Goal: Task Accomplishment & Management: Complete application form

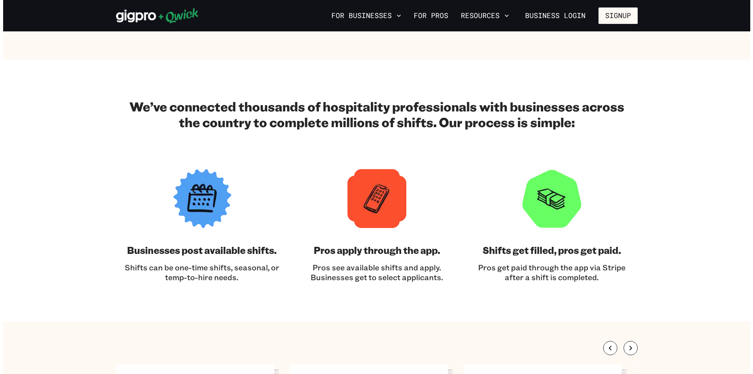
scroll to position [941, 0]
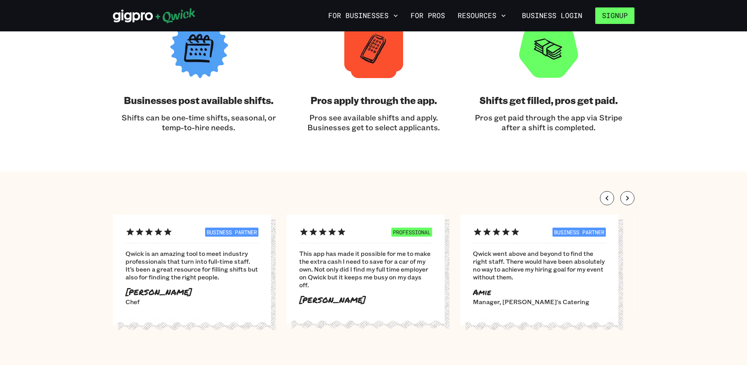
click at [624, 9] on button "Signup" at bounding box center [614, 15] width 39 height 16
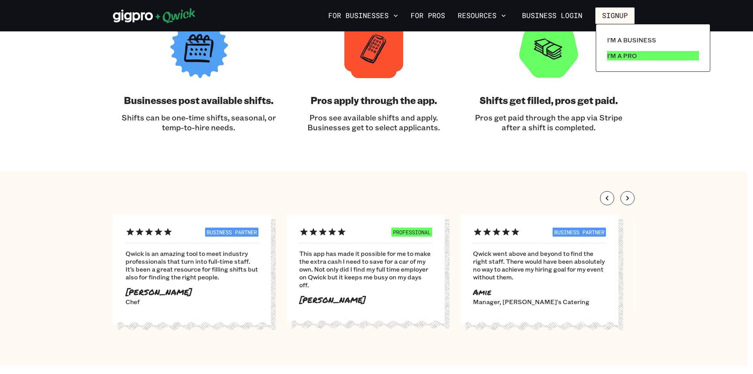
click at [607, 55] on link "I'm a Pro" at bounding box center [653, 56] width 98 height 16
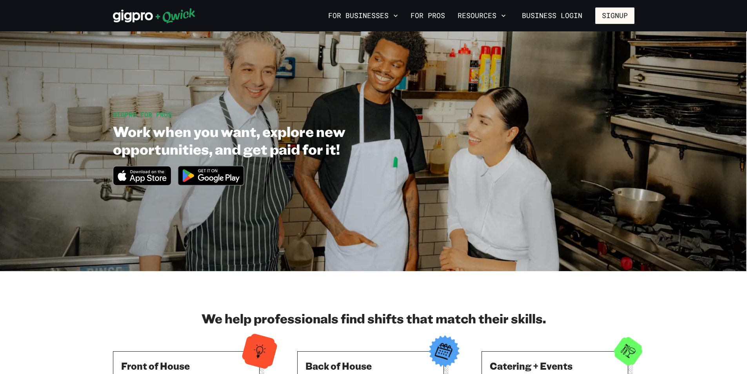
click at [173, 15] on icon at bounding box center [154, 16] width 83 height 16
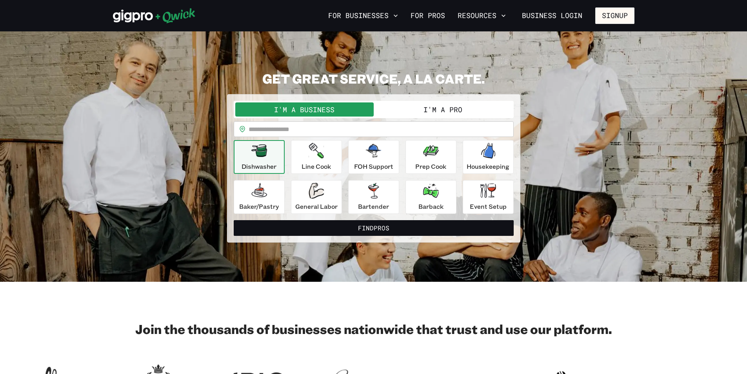
click at [451, 112] on button "I'm a Pro" at bounding box center [443, 109] width 138 height 14
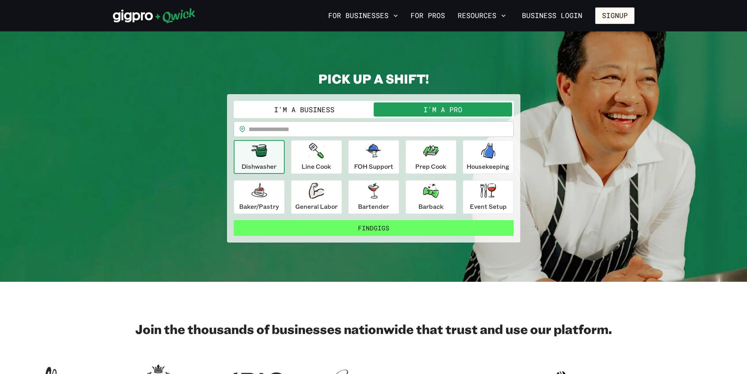
click at [377, 232] on button "Find Gigs" at bounding box center [374, 228] width 280 height 16
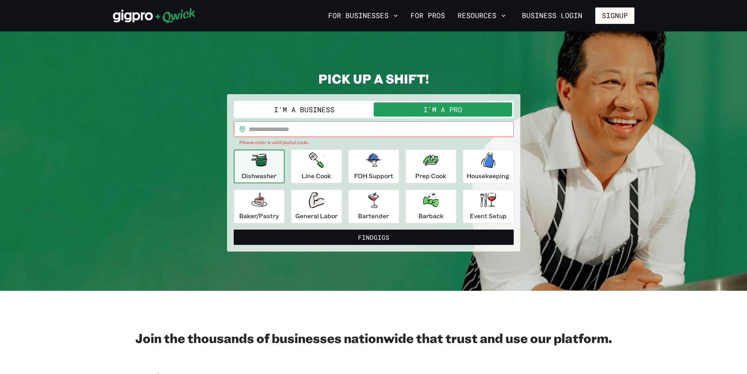
click at [339, 122] on div "**********" at bounding box center [374, 162] width 280 height 122
click at [330, 132] on input "text" at bounding box center [381, 129] width 265 height 16
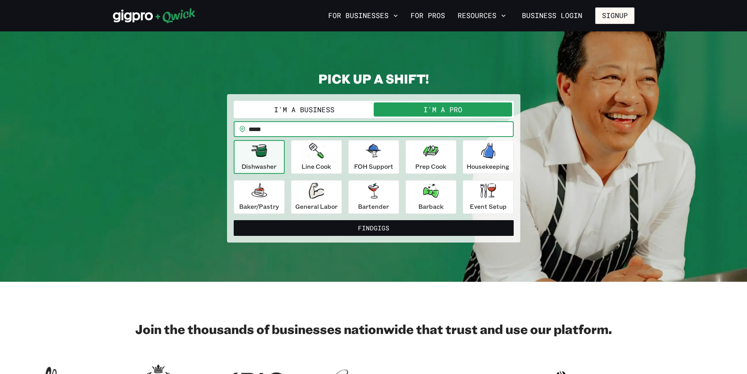
type input "*****"
click at [234, 220] on button "Find Gigs" at bounding box center [374, 228] width 280 height 16
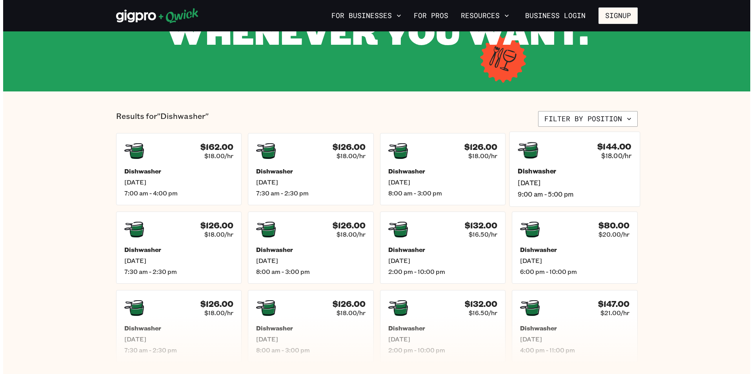
scroll to position [118, 0]
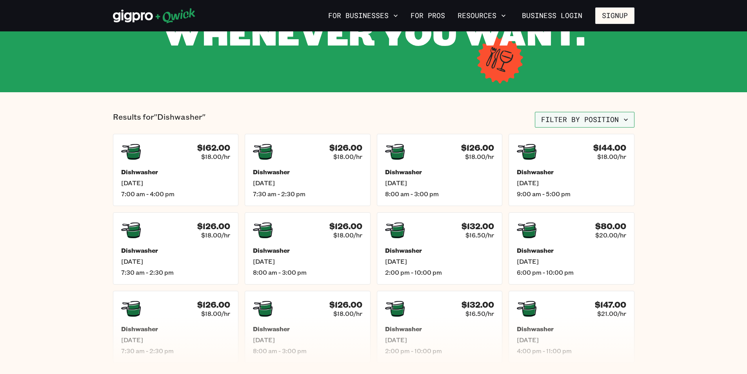
click at [619, 116] on button "Filter by position" at bounding box center [585, 120] width 100 height 16
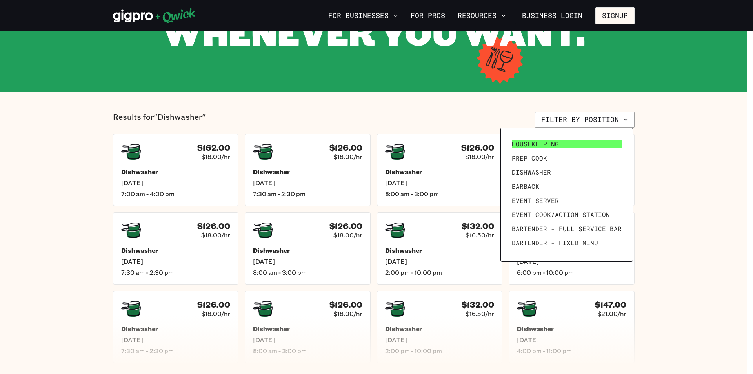
scroll to position [108, 0]
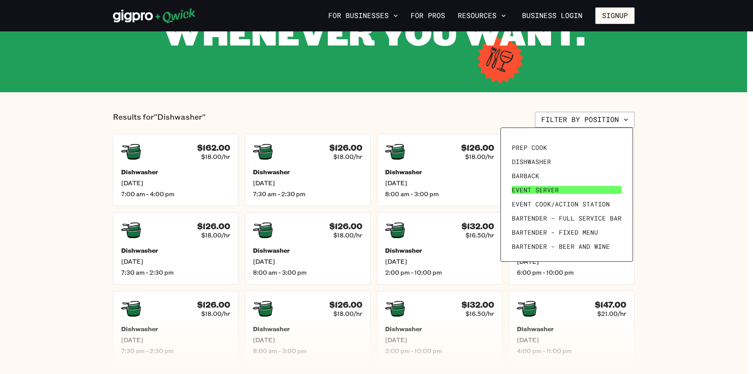
click at [565, 188] on link "Event Server" at bounding box center [567, 190] width 116 height 14
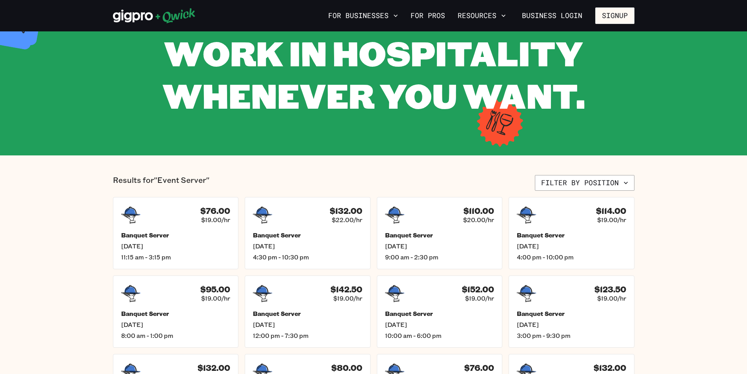
scroll to position [118, 0]
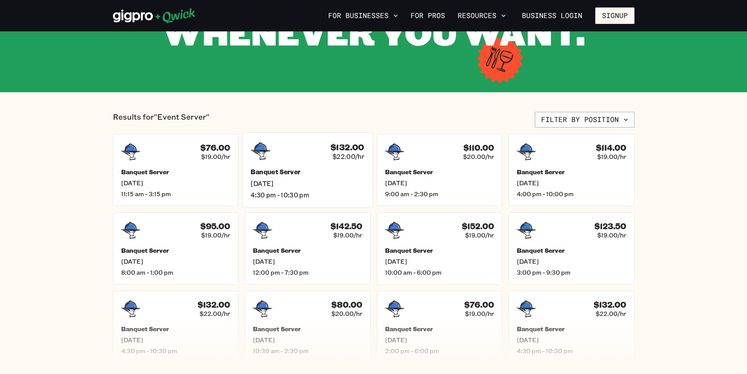
click at [297, 182] on span "[DATE]" at bounding box center [308, 183] width 114 height 8
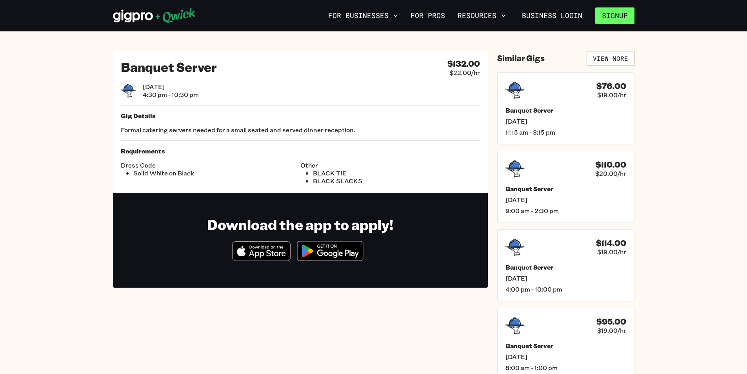
click at [610, 17] on button "Signup" at bounding box center [614, 15] width 39 height 16
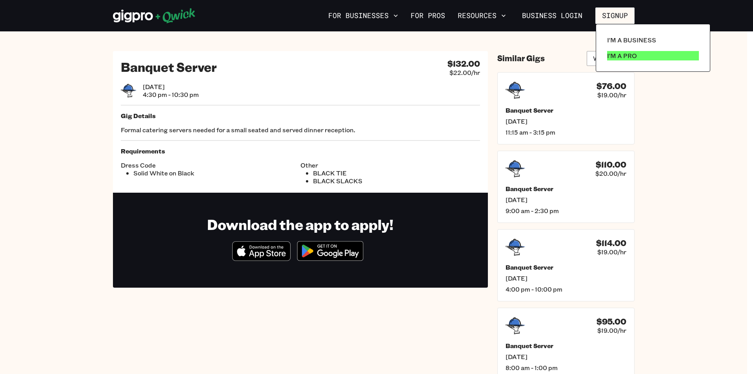
click at [623, 59] on p "I'm a Pro" at bounding box center [622, 55] width 30 height 9
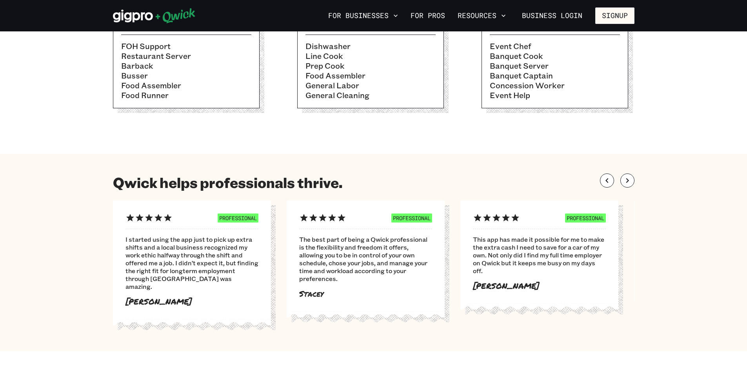
scroll to position [275, 0]
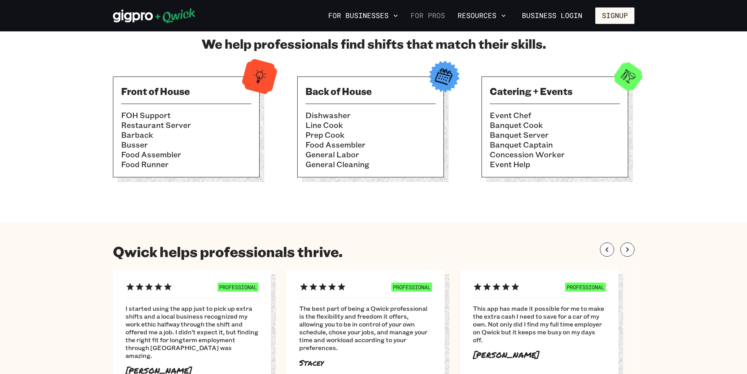
click at [435, 13] on link "For Pros" at bounding box center [428, 15] width 41 height 13
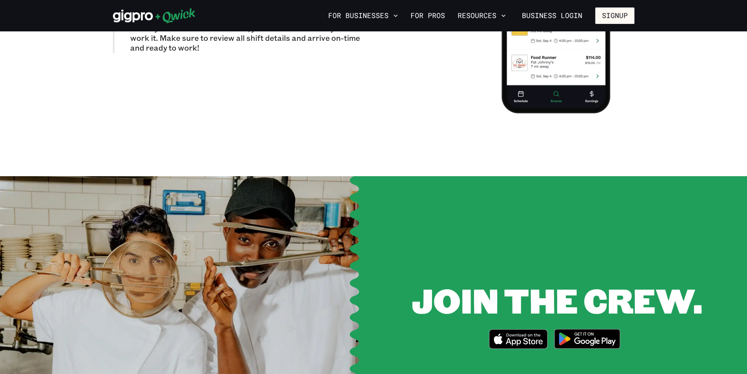
scroll to position [745, 0]
